Goal: Transaction & Acquisition: Purchase product/service

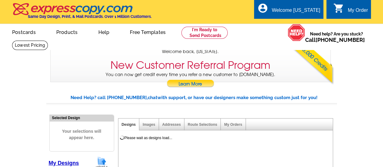
select select "785"
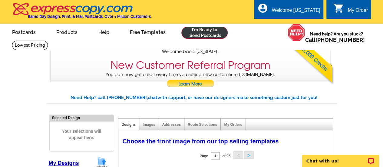
click at [205, 31] on link at bounding box center [204, 33] width 46 height 12
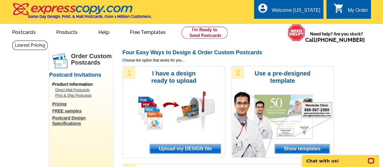
click at [186, 148] on span "Upload my DESIGN file" at bounding box center [185, 148] width 71 height 9
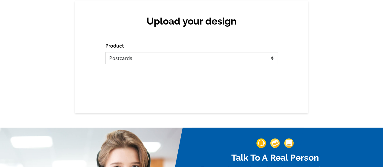
scroll to position [54, 0]
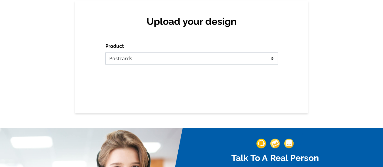
click at [275, 60] on select "Please select the type of file... Postcards Business Cards Letters and flyers G…" at bounding box center [191, 58] width 173 height 12
click at [105, 53] on select "Please select the type of file... Postcards Business Cards Letters and flyers G…" at bounding box center [191, 58] width 173 height 12
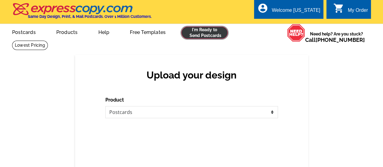
click at [207, 35] on link at bounding box center [204, 33] width 46 height 12
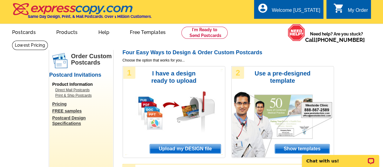
click at [184, 150] on span "Upload my DESIGN file" at bounding box center [185, 148] width 71 height 9
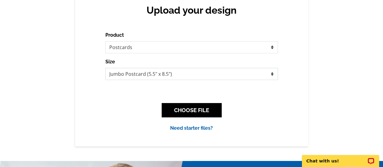
click at [263, 74] on select "Jumbo Postcard (5.5" x 8.5") Regular Postcard (4.25" x 5.6") Panoramic Postcard…" at bounding box center [191, 74] width 173 height 12
click at [320, 85] on div "Upload your design Product Please select the type of file... Postcards Business…" at bounding box center [191, 68] width 383 height 156
click at [270, 75] on select "Jumbo Postcard (5.5" x 8.5") Regular Postcard (4.25" x 5.6") Panoramic Postcard…" at bounding box center [191, 74] width 173 height 12
click at [336, 106] on div "Upload your design Product Please select the type of file... Postcards Business…" at bounding box center [191, 68] width 383 height 156
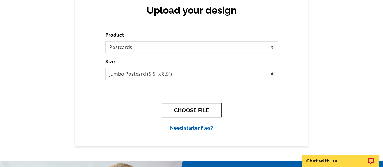
click at [192, 111] on button "CHOOSE FILE" at bounding box center [192, 110] width 60 height 14
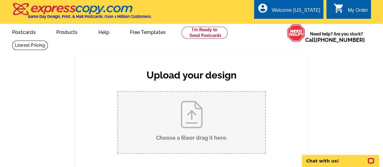
click at [205, 120] on input "Choose a file or drag it here ." at bounding box center [191, 122] width 147 height 61
type input "C:\fakepath\GEORGIA HART_JL Postcard_20006 Windalier Way.pdf"
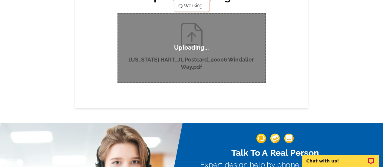
scroll to position [76, 0]
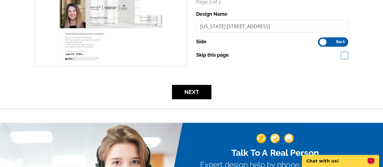
scroll to position [208, 0]
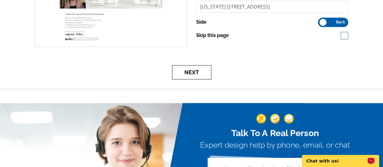
click at [189, 72] on button "Next" at bounding box center [191, 72] width 39 height 14
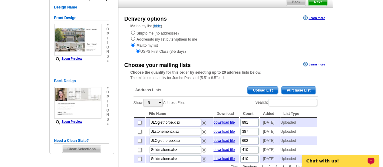
scroll to position [59, 0]
click at [264, 90] on span "Upload List" at bounding box center [263, 89] width 30 height 7
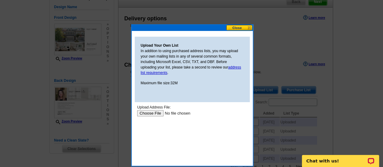
scroll to position [0, 0]
click at [151, 114] on input "file" at bounding box center [175, 113] width 77 height 6
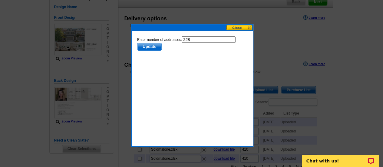
click at [153, 47] on span "Update" at bounding box center [149, 46] width 24 height 7
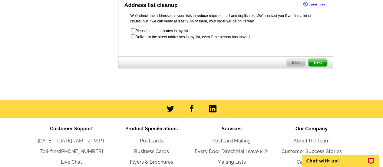
scroll to position [390, 0]
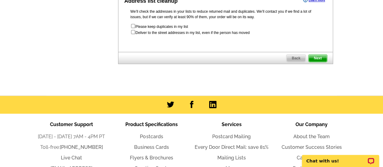
click at [318, 62] on span "Next" at bounding box center [318, 58] width 18 height 7
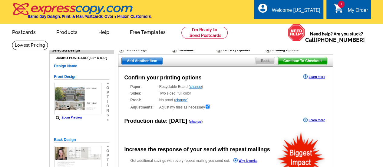
radio input "false"
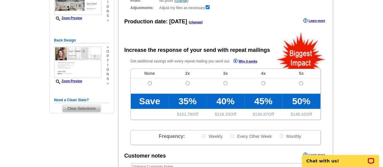
scroll to position [100, 0]
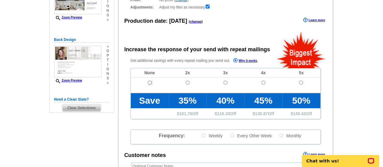
click at [148, 83] on input "radio" at bounding box center [150, 83] width 4 height 4
radio input "true"
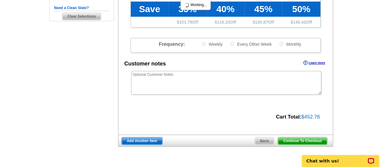
scroll to position [200, 0]
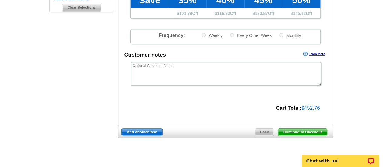
click at [300, 133] on span "Continue To Checkout" at bounding box center [302, 131] width 49 height 7
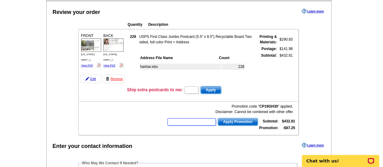
click at [196, 122] on input "text" at bounding box center [192, 121] width 48 height 7
type input "hurry40"
click at [218, 118] on button "Apply Promotion" at bounding box center [238, 122] width 40 height 8
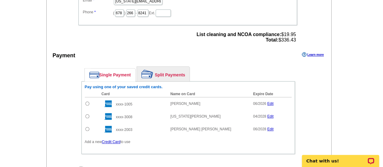
scroll to position [252, 0]
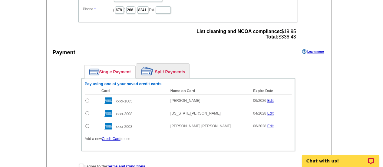
click at [87, 112] on input "radio" at bounding box center [87, 113] width 4 height 4
radio input "true"
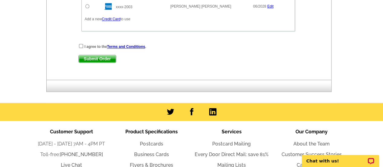
scroll to position [373, 0]
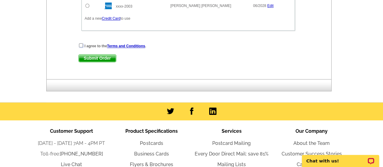
click at [81, 44] on input "checkbox" at bounding box center [81, 45] width 4 height 4
checkbox input "true"
click at [100, 57] on span "Submit Order" at bounding box center [97, 58] width 37 height 7
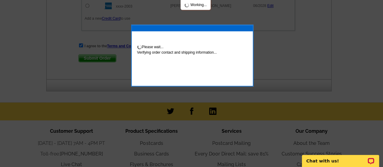
scroll to position [403, 0]
